Goal: Task Accomplishment & Management: Complete application form

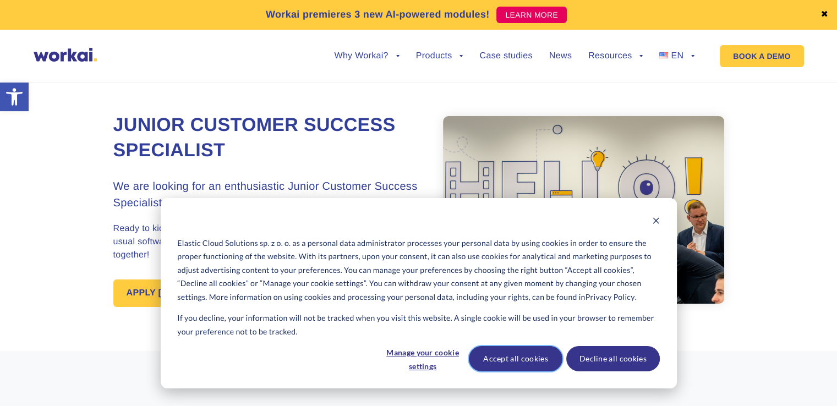
click at [543, 361] on button "Accept all cookies" at bounding box center [515, 358] width 93 height 25
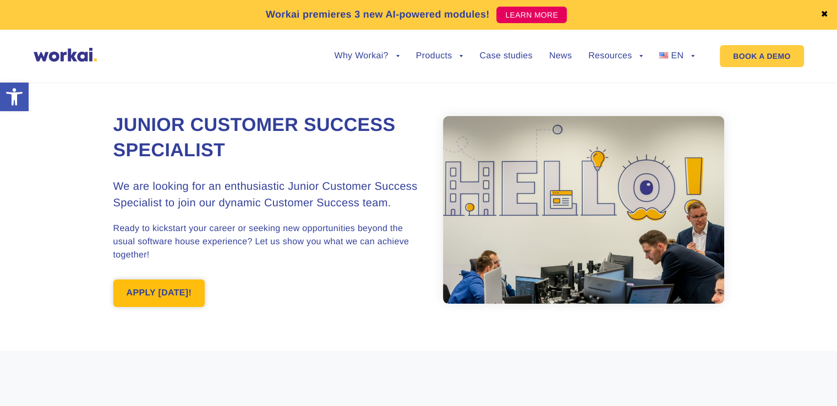
click at [153, 299] on link "APPLY [DATE]!" at bounding box center [159, 292] width 92 height 27
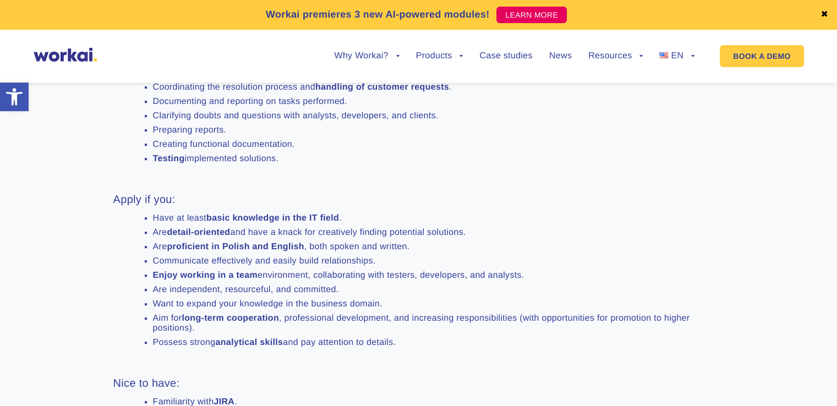
scroll to position [541, 0]
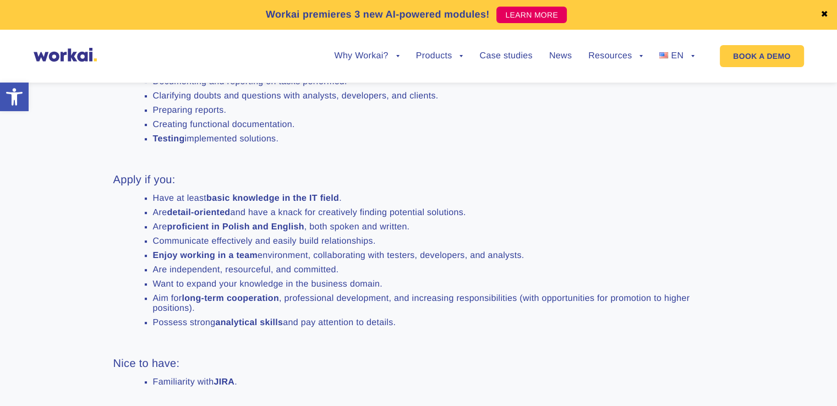
drag, startPoint x: 153, startPoint y: 222, endPoint x: 279, endPoint y: 284, distance: 140.4
click at [420, 328] on ul "Have at least basic knowledge in the IT field . Are detail-oriented and have a …" at bounding box center [424, 261] width 568 height 134
copy ul "Have at least basic knowledge in the IT field . Are detail-oriented and have a …"
click at [485, 218] on li "Are detail-oriented and have a knack for creatively finding potential solutions." at bounding box center [430, 213] width 554 height 10
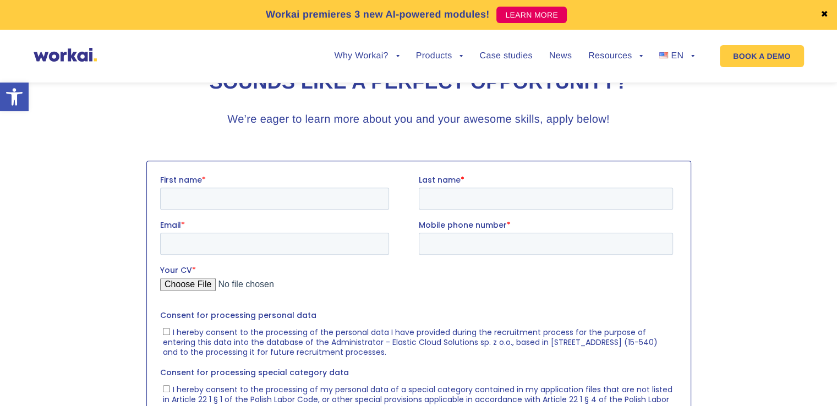
scroll to position [1091, 0]
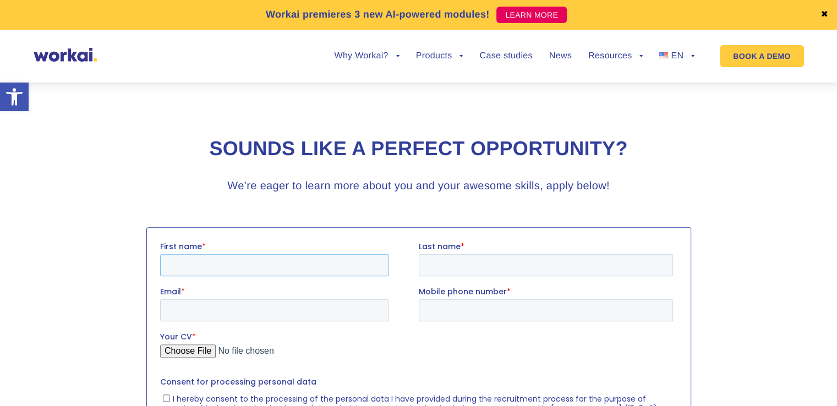
click at [244, 255] on input "First name *" at bounding box center [273, 265] width 229 height 22
type input "\"
type input "[PERSON_NAME]"
drag, startPoint x: 431, startPoint y: 252, endPoint x: 432, endPoint y: 264, distance: 12.1
click at [431, 254] on div "Last name *" at bounding box center [547, 258] width 258 height 35
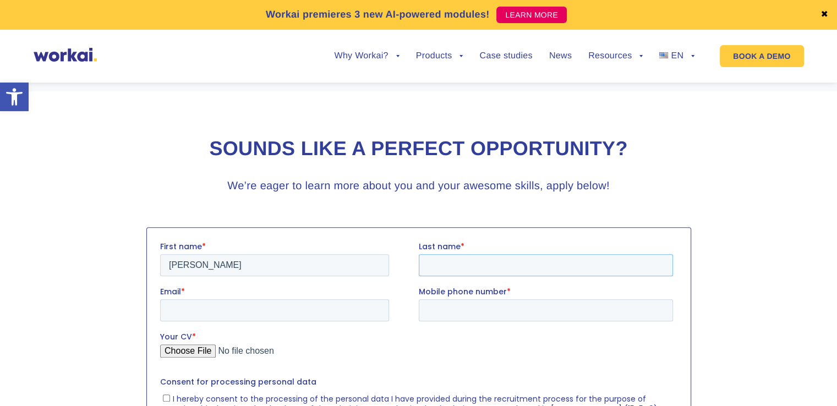
click at [433, 267] on input "Last name *" at bounding box center [545, 265] width 254 height 22
type input "[PERSON_NAME]"
click at [323, 315] on input "Email *" at bounding box center [273, 310] width 229 height 22
type input "[EMAIL_ADDRESS][DOMAIN_NAME]"
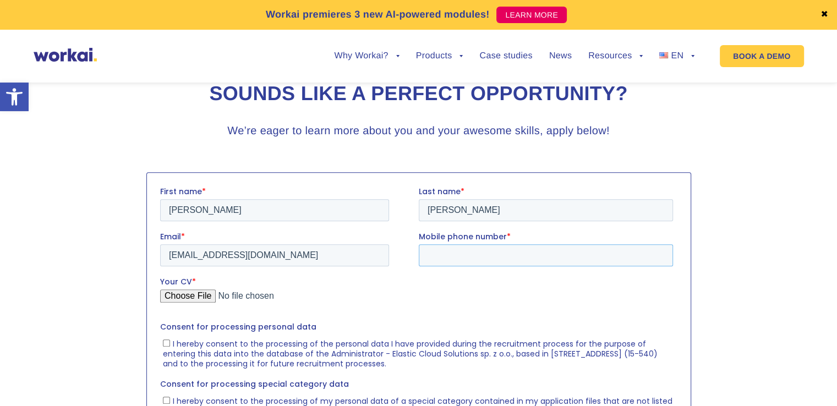
click at [468, 257] on input "Mobile phone number *" at bounding box center [545, 255] width 254 height 22
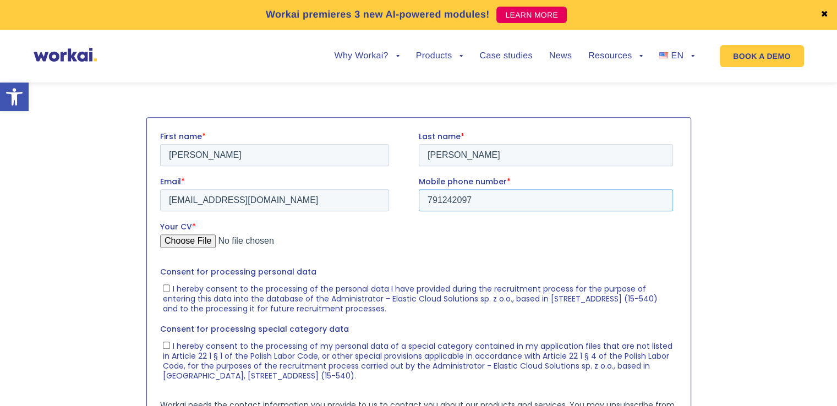
type input "791242097"
click at [205, 243] on input "Your CV *" at bounding box center [415, 245] width 513 height 22
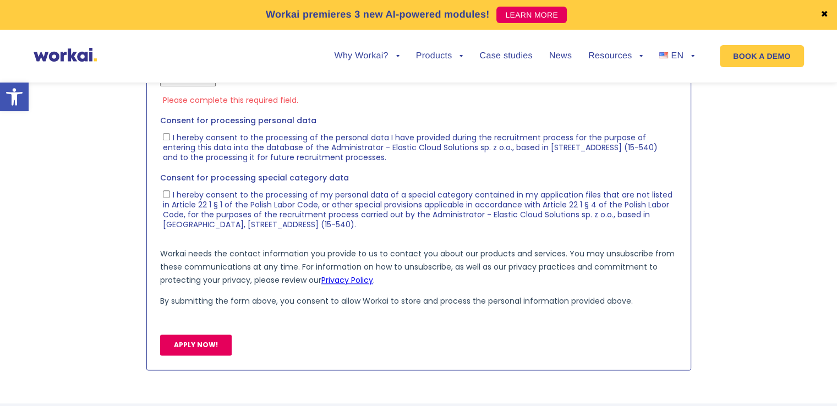
scroll to position [1256, 0]
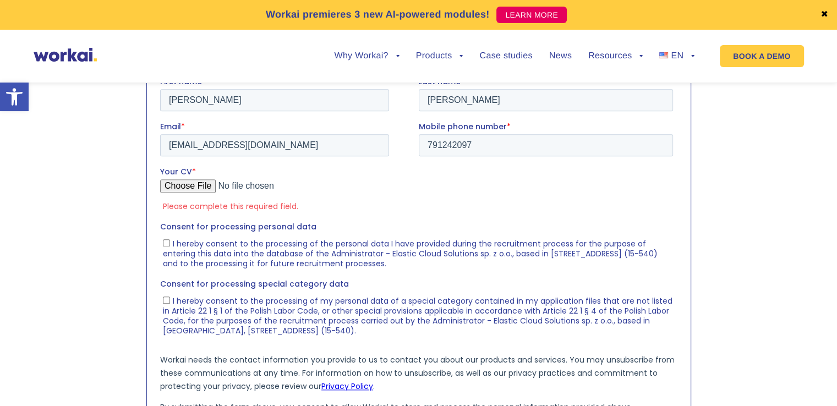
click at [202, 186] on input "Your CV *" at bounding box center [415, 190] width 513 height 22
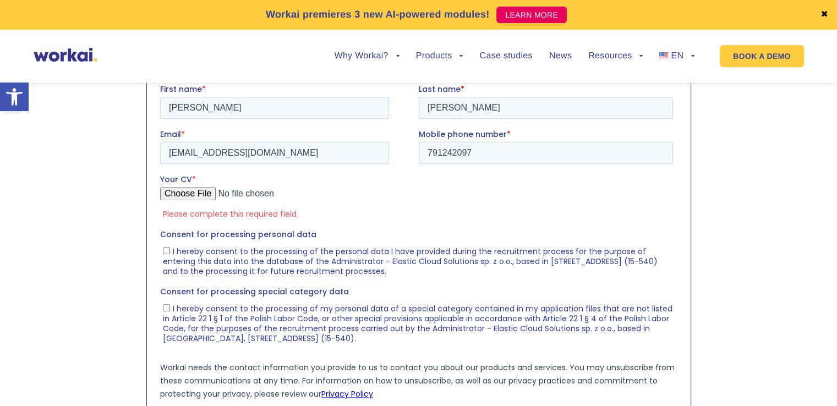
scroll to position [1201, 0]
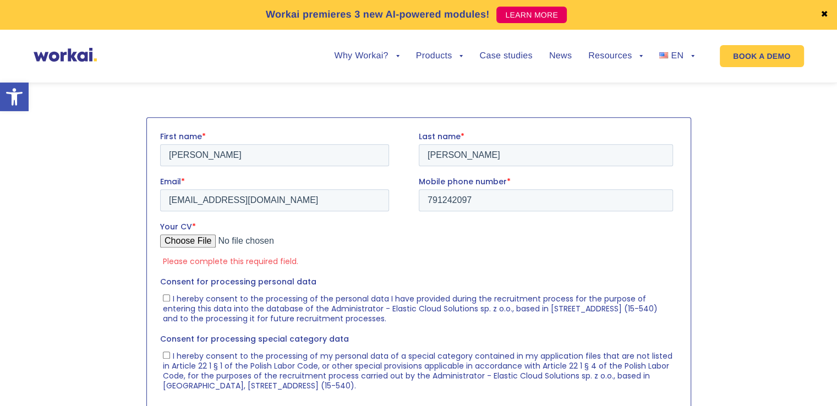
click at [207, 242] on input "Your CV *" at bounding box center [415, 245] width 513 height 22
type input "C:\fakepath\[PERSON_NAME] (3).pdf"
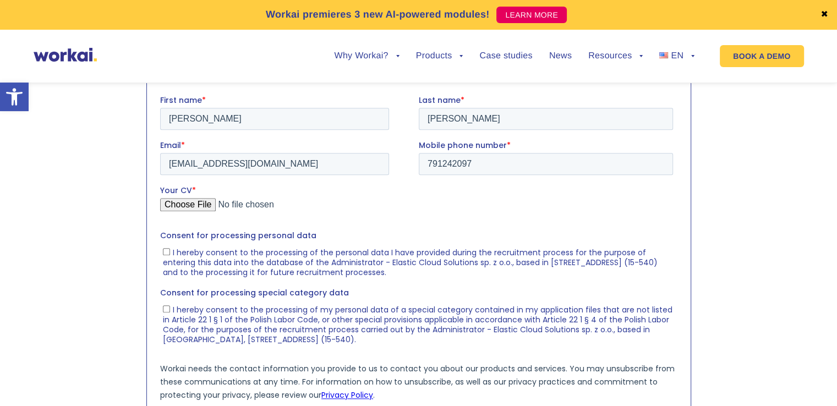
scroll to position [1256, 0]
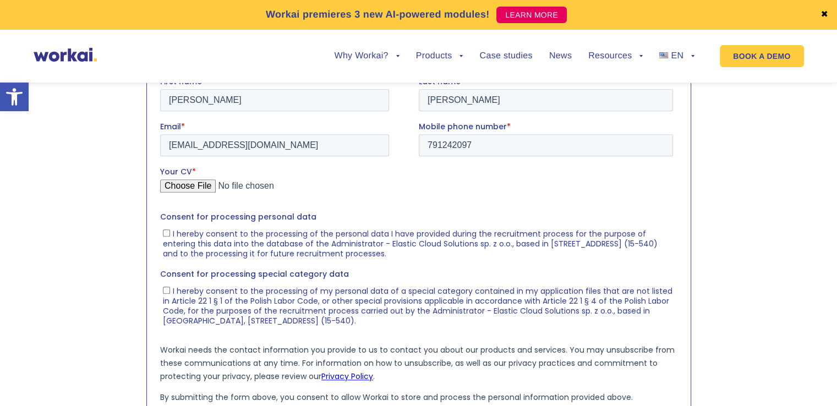
click at [167, 232] on input "I hereby consent to the processing of the personal data I have provided during …" at bounding box center [165, 232] width 7 height 7
checkbox input "true"
click at [163, 294] on input "I hereby consent to the processing of my personal data of a special category co…" at bounding box center [165, 290] width 7 height 7
checkbox input "true"
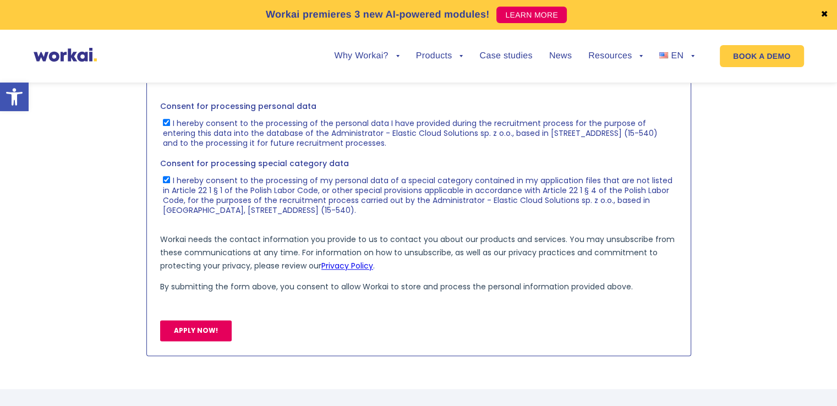
scroll to position [1366, 0]
click at [204, 334] on input "APPLY NOW!" at bounding box center [194, 331] width 71 height 21
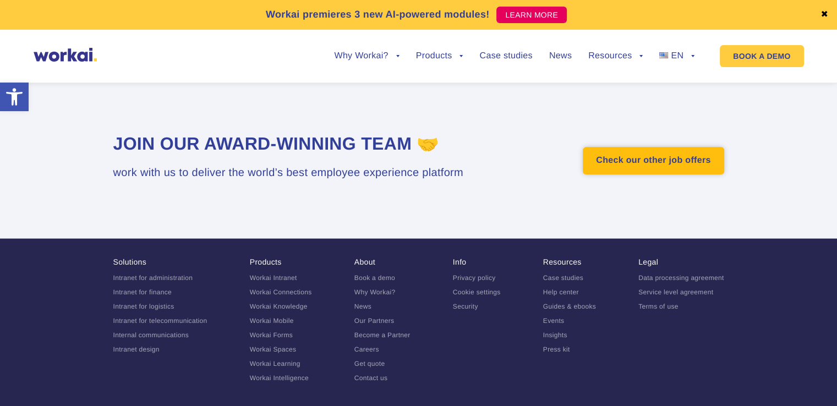
click at [609, 174] on link "Check our other job offers" at bounding box center [652, 160] width 141 height 27
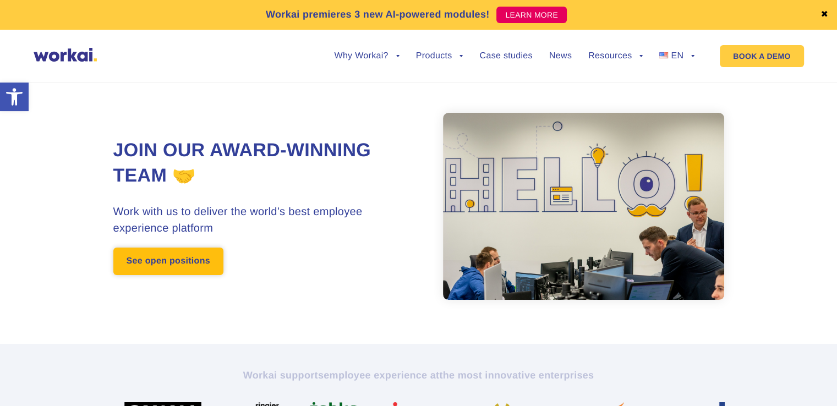
click at [187, 257] on link "See open positions" at bounding box center [168, 260] width 110 height 27
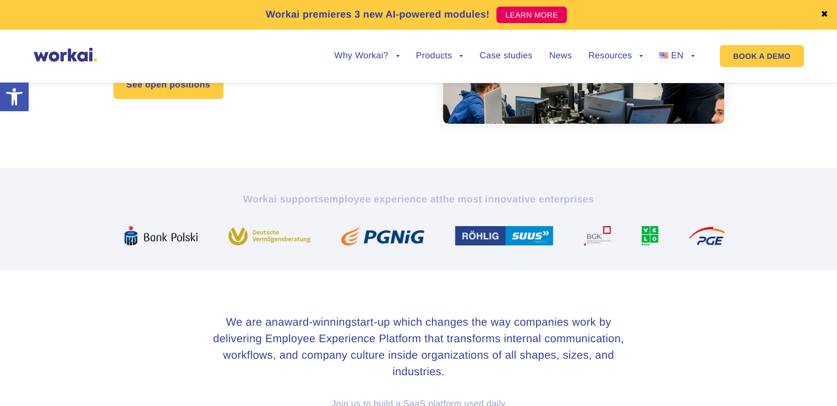
scroll to position [220, 0]
